Goal: Information Seeking & Learning: Understand process/instructions

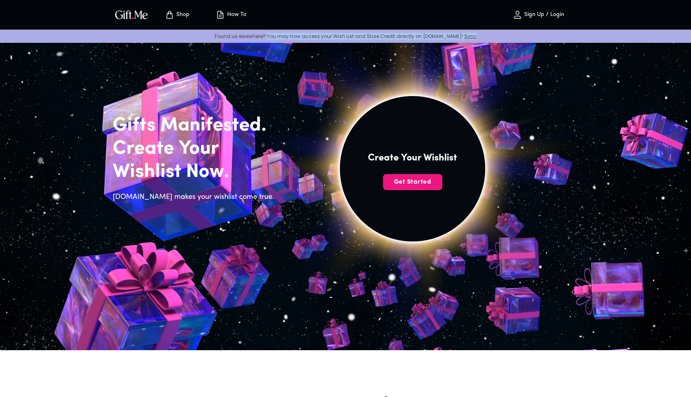
drag, startPoint x: 279, startPoint y: 35, endPoint x: 468, endPoint y: 36, distance: 189.2
click at [468, 36] on p "Found us elsewhere? You may now access your Wish List and Store Credit directly…" at bounding box center [345, 36] width 678 height 7
click at [407, 189] on button "Get Started" at bounding box center [412, 182] width 59 height 16
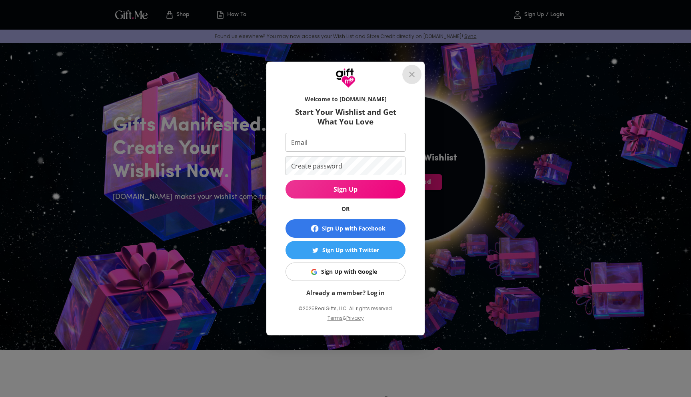
click at [408, 69] on button "close" at bounding box center [411, 74] width 19 height 19
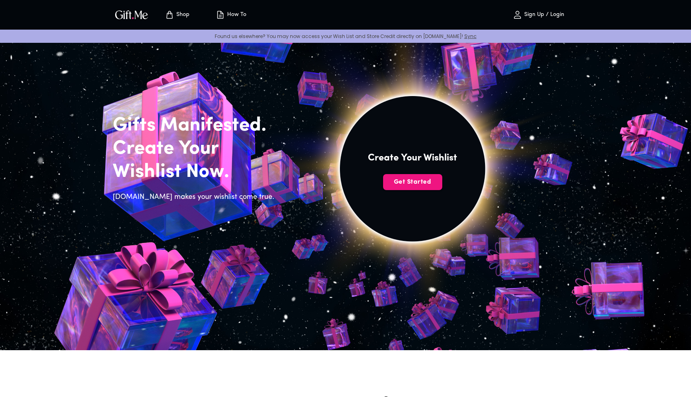
click at [232, 19] on span "How To" at bounding box center [231, 15] width 44 height 10
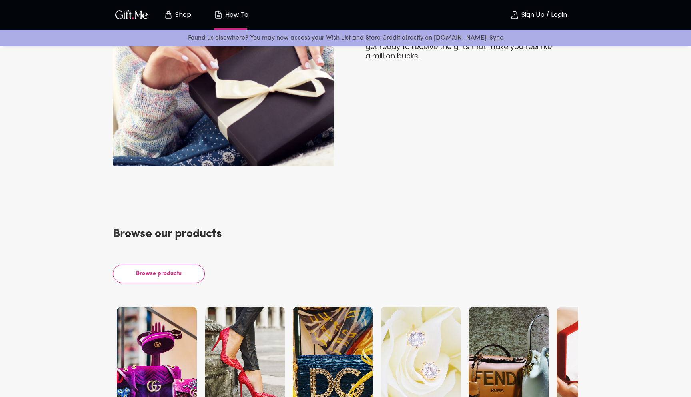
scroll to position [1742, 0]
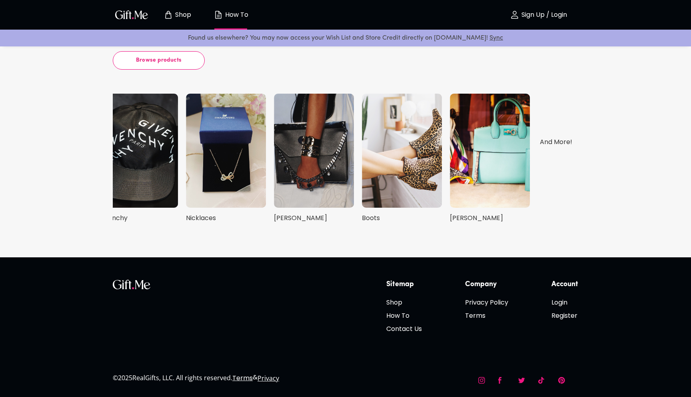
click at [184, 16] on p "Shop" at bounding box center [182, 15] width 18 height 7
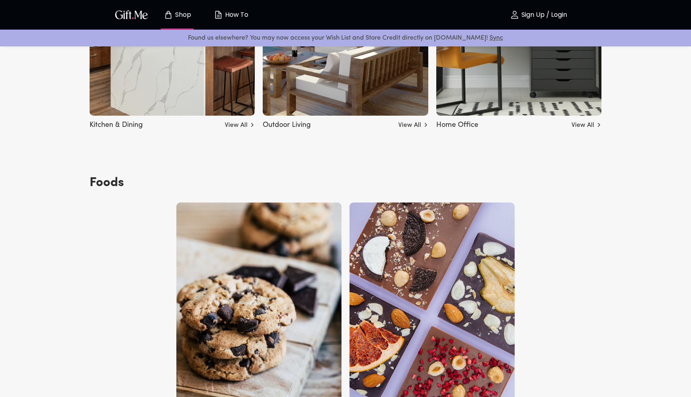
scroll to position [2724, 0]
